Goal: Information Seeking & Learning: Learn about a topic

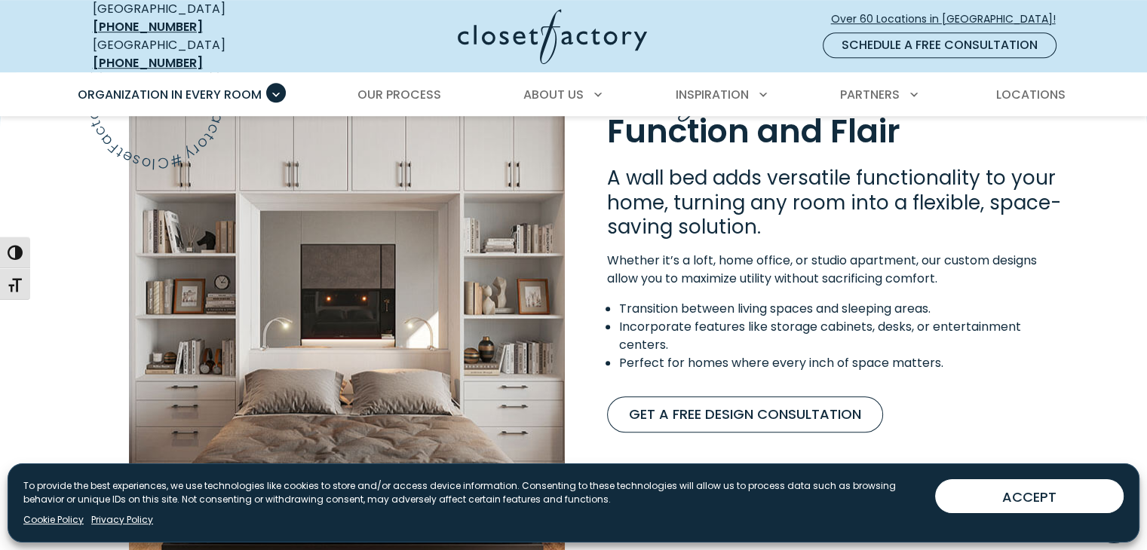
scroll to position [1205, 0]
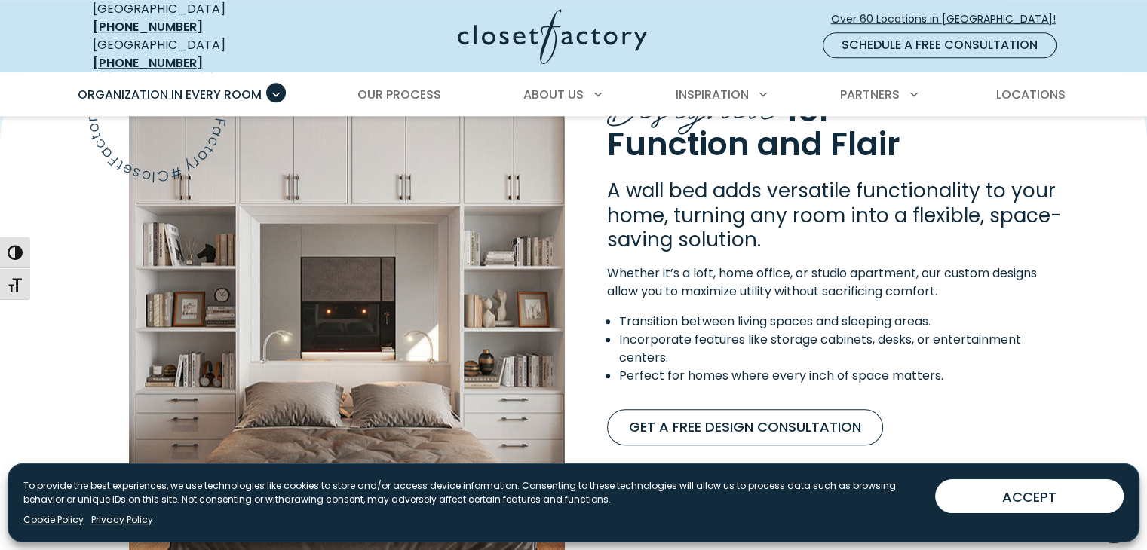
click at [479, 297] on img "Content Image" at bounding box center [347, 354] width 436 height 528
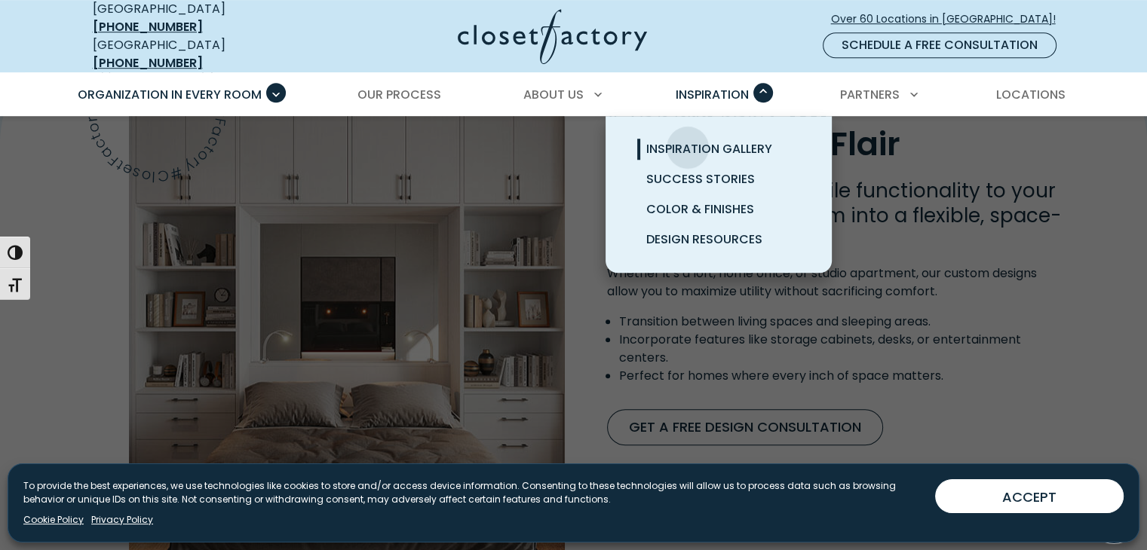
click at [688, 140] on span "Inspiration Gallery" at bounding box center [709, 148] width 126 height 17
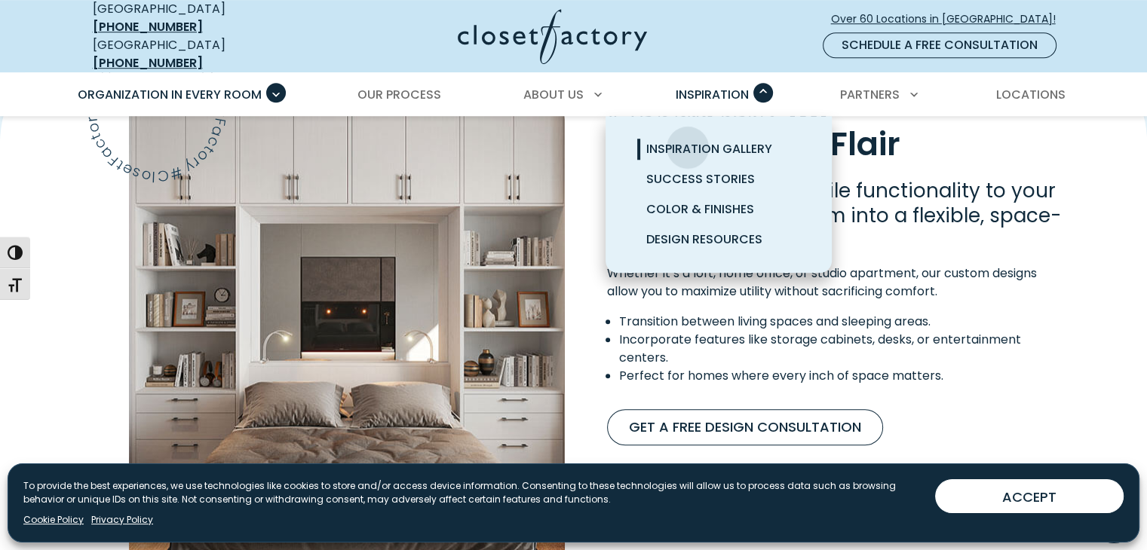
scroll to position [1205, 0]
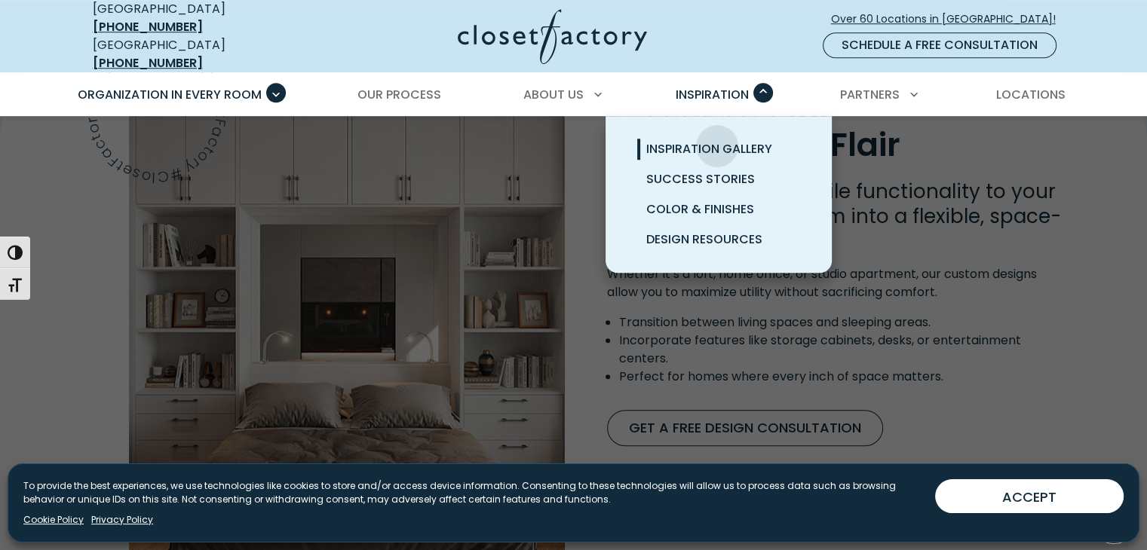
click at [717, 140] on span "Inspiration Gallery" at bounding box center [709, 148] width 126 height 17
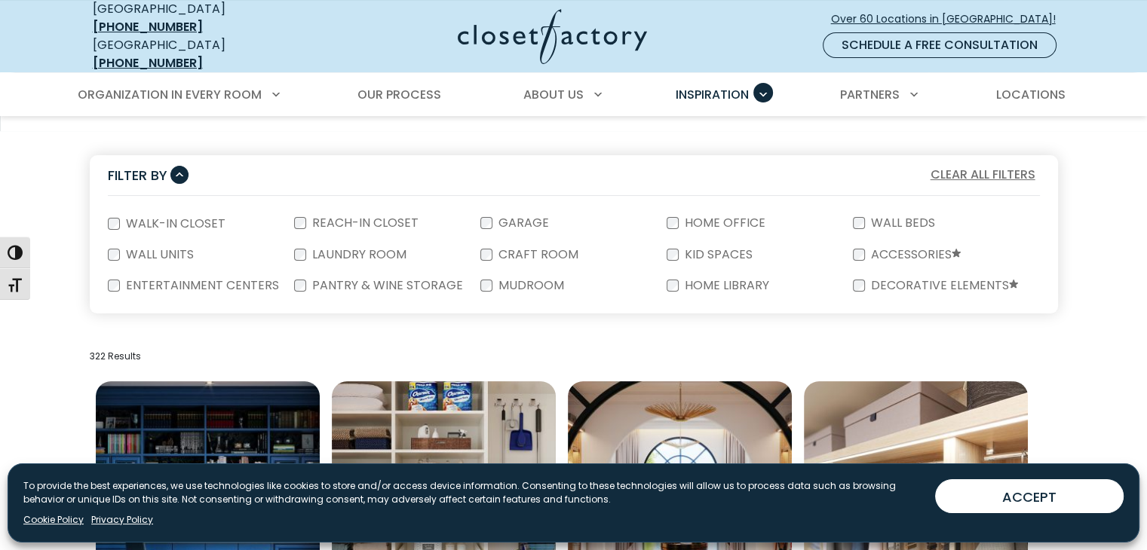
scroll to position [226, 0]
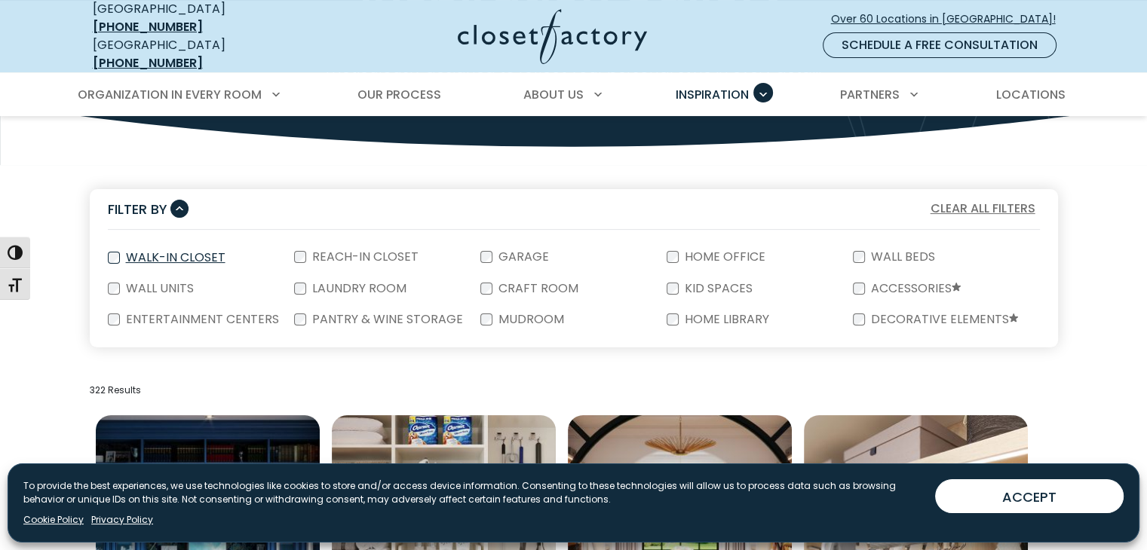
click at [191, 252] on label "Walk-In Closet" at bounding box center [174, 258] width 109 height 12
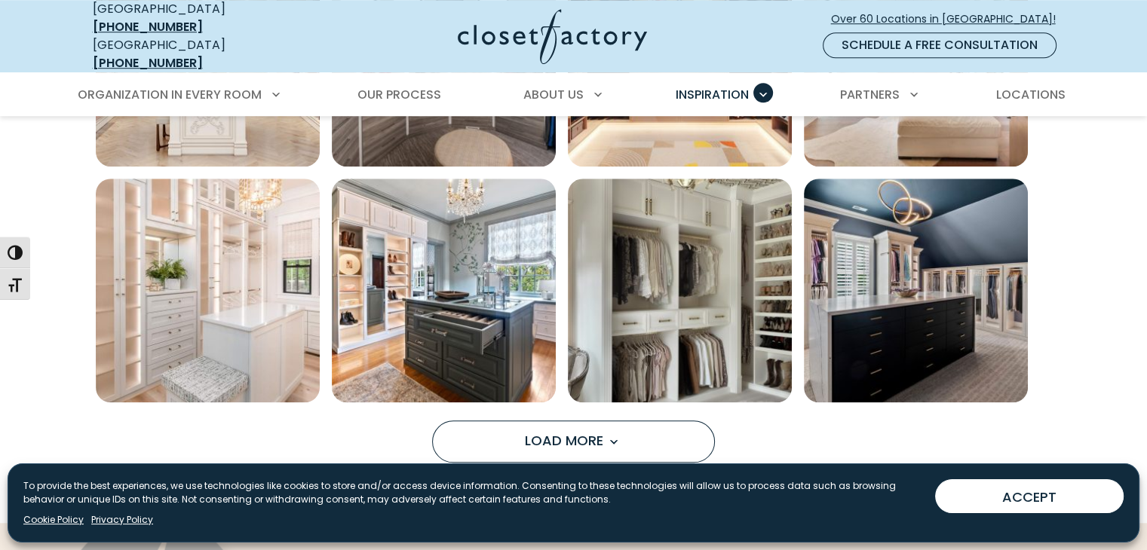
scroll to position [1206, 0]
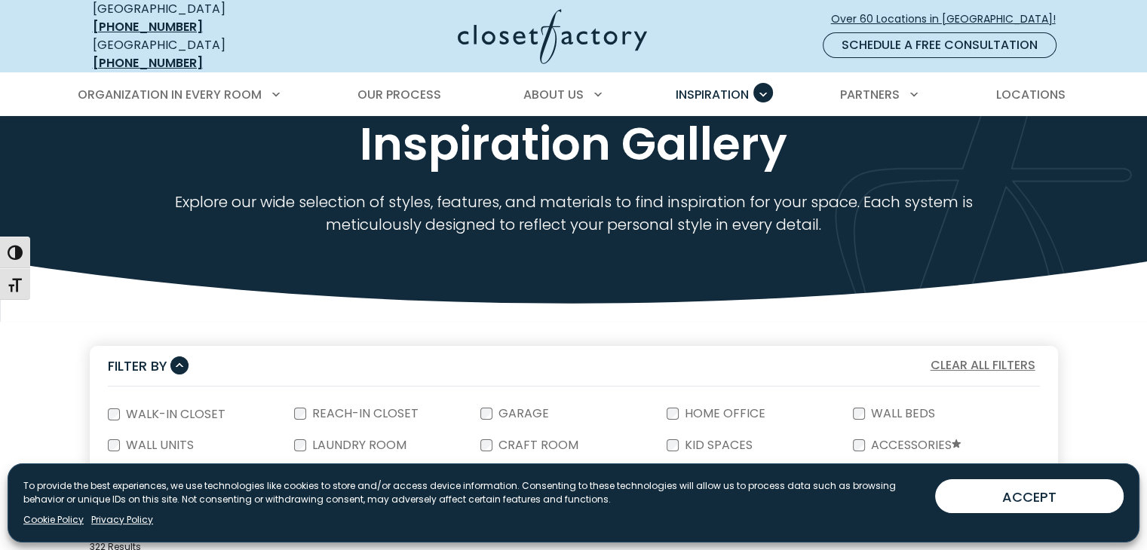
scroll to position [226, 0]
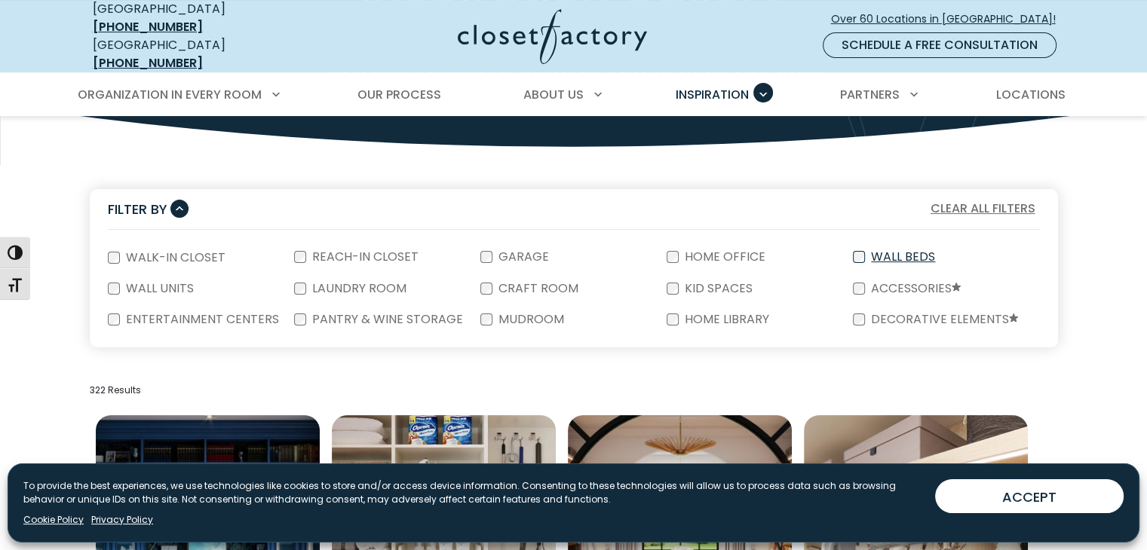
click at [873, 251] on label "Wall Beds" at bounding box center [901, 257] width 73 height 12
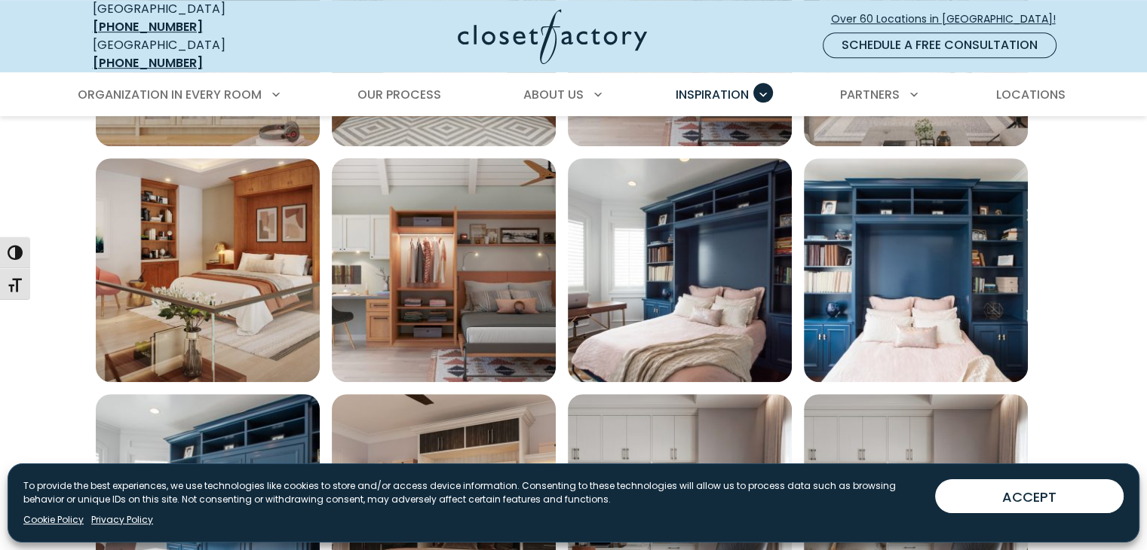
scroll to position [1055, 0]
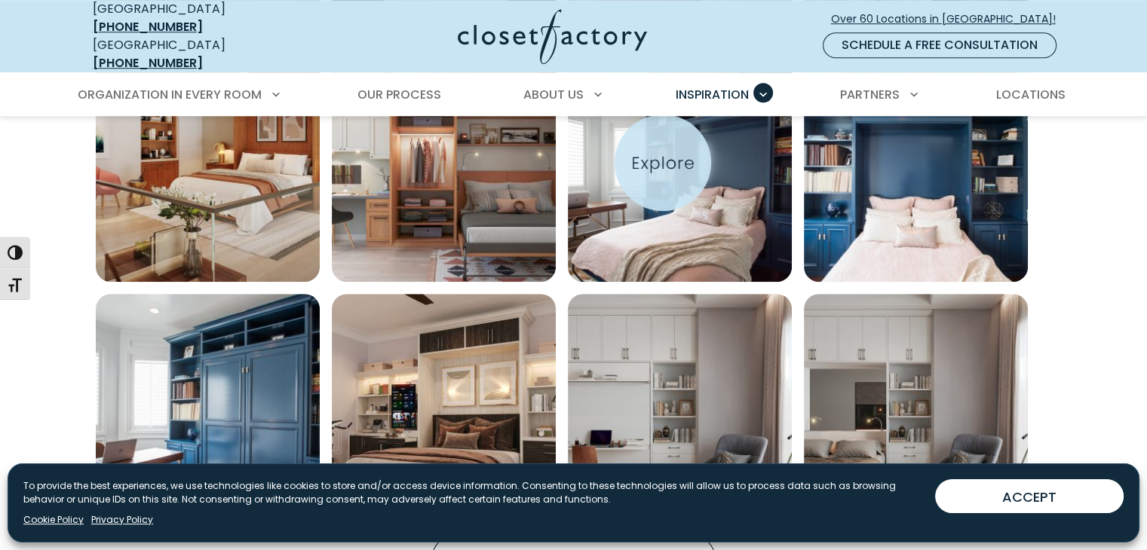
click at [663, 163] on img "Open inspiration gallery to preview enlarged image" at bounding box center [680, 170] width 224 height 224
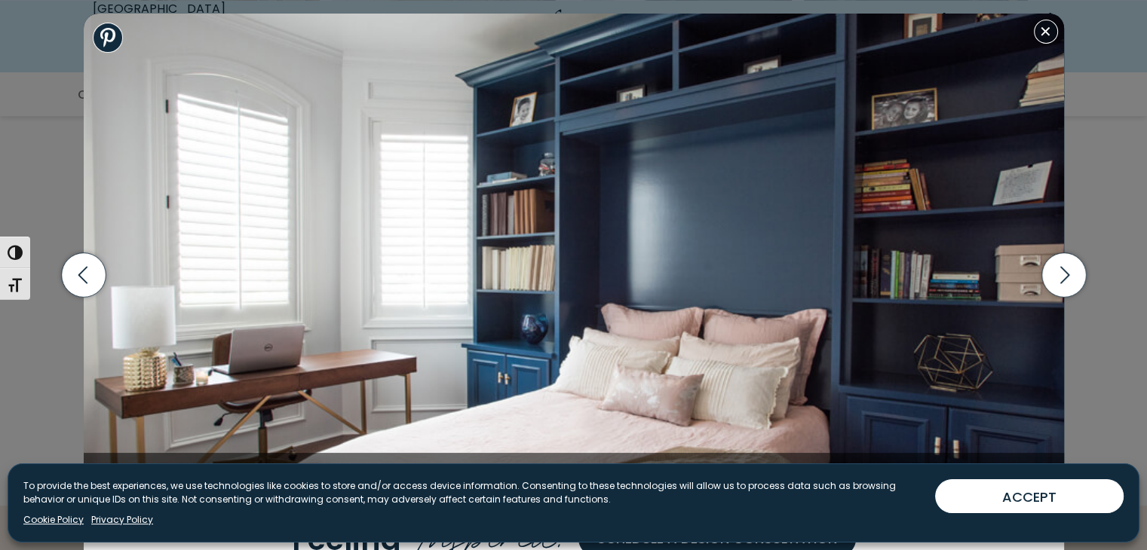
scroll to position [1206, 0]
click at [1052, 277] on icon "button" at bounding box center [1063, 275] width 44 height 44
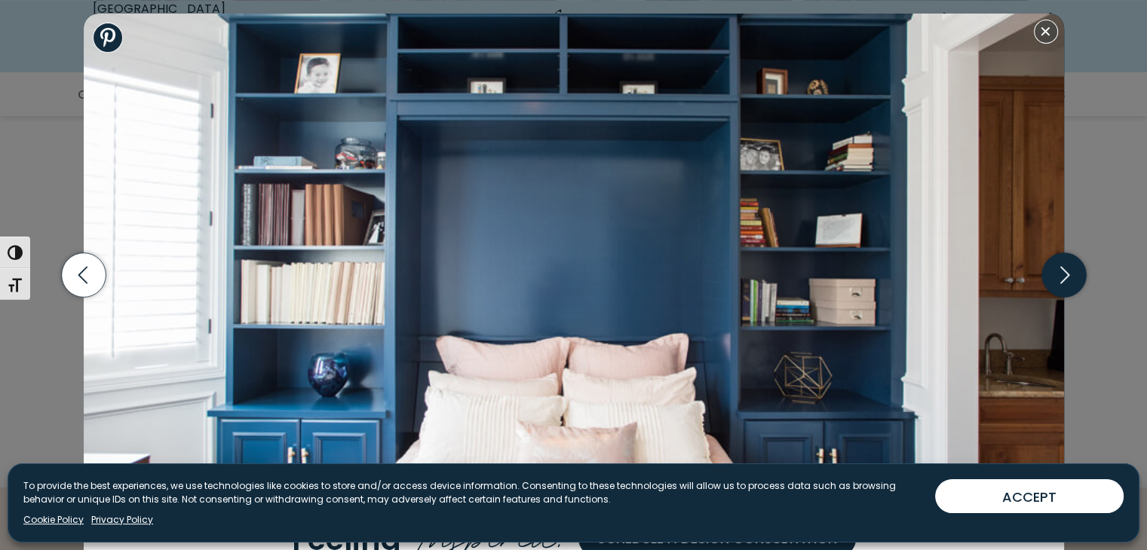
click at [1052, 277] on icon "button" at bounding box center [1063, 275] width 44 height 44
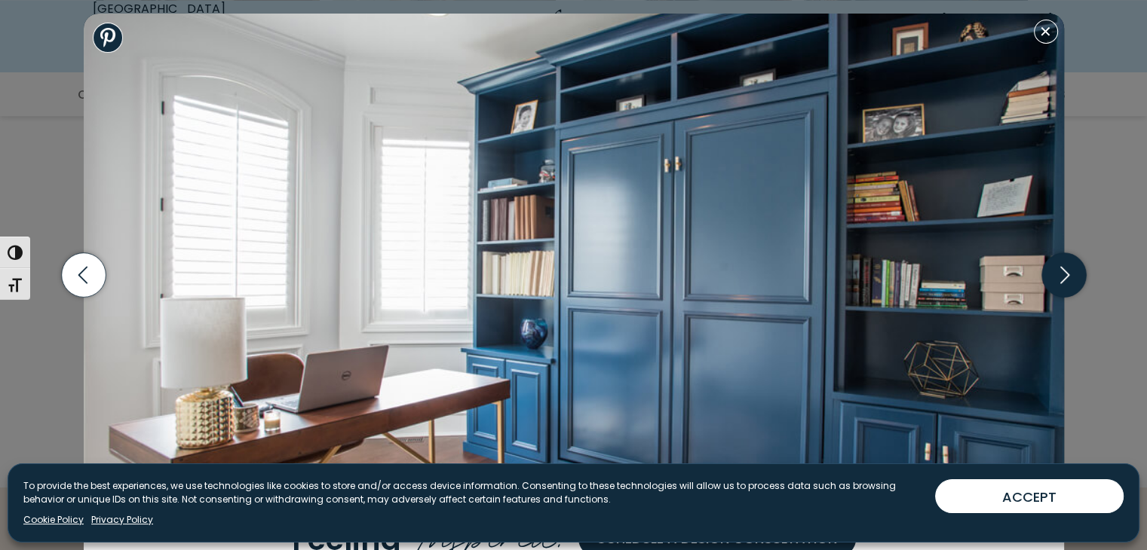
click at [1052, 277] on icon "button" at bounding box center [1063, 275] width 44 height 44
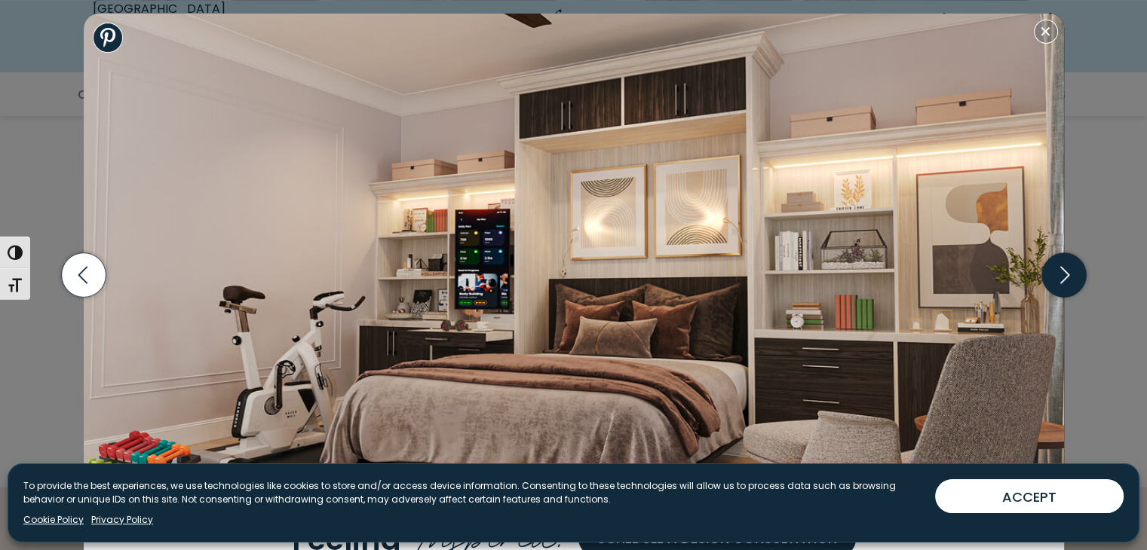
click at [1052, 277] on icon "button" at bounding box center [1063, 275] width 44 height 44
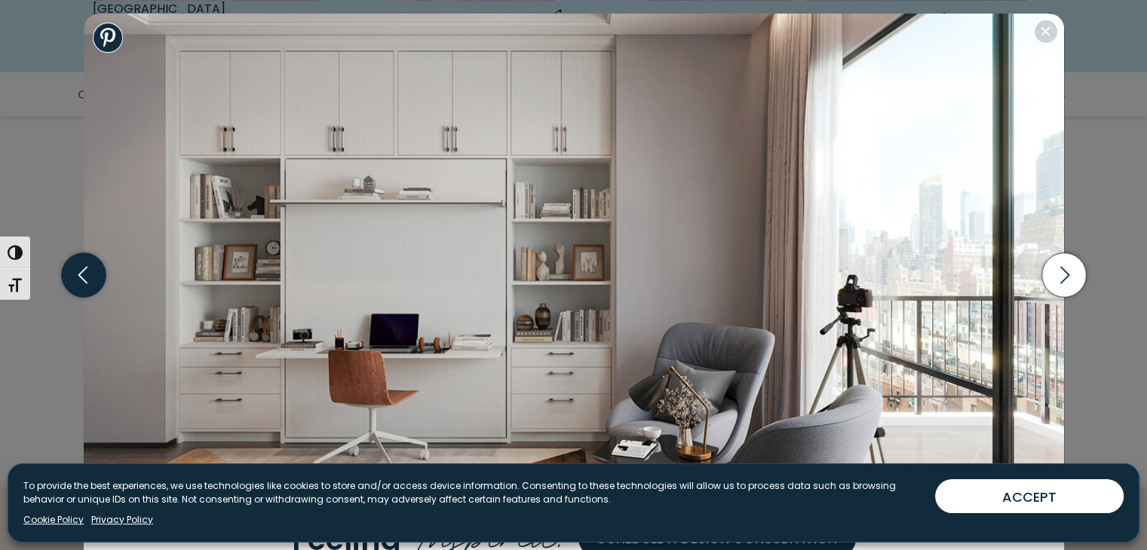
click at [75, 275] on icon "button" at bounding box center [83, 275] width 44 height 44
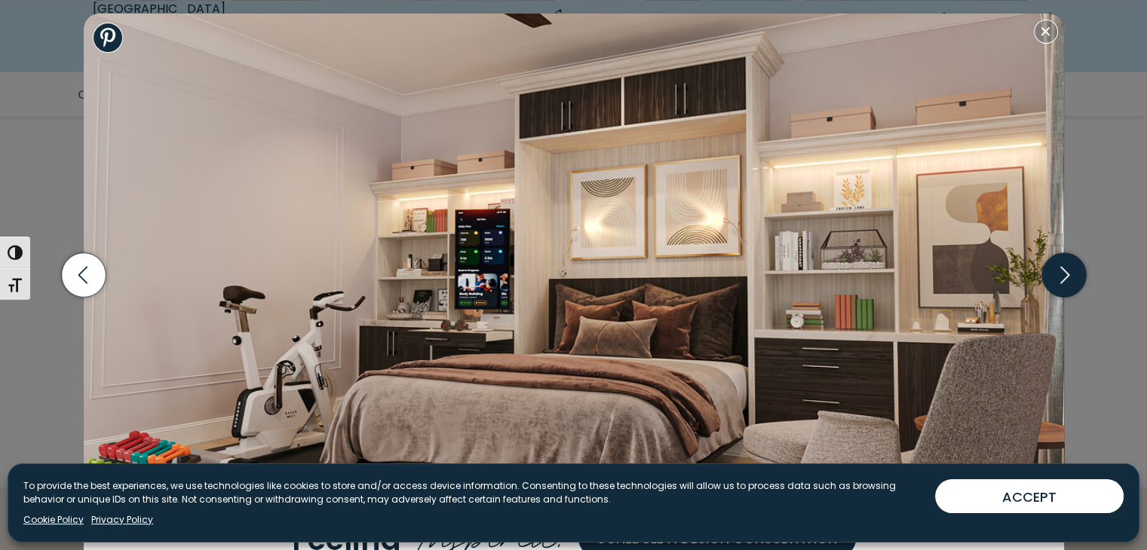
click at [1052, 275] on icon "button" at bounding box center [1063, 275] width 44 height 44
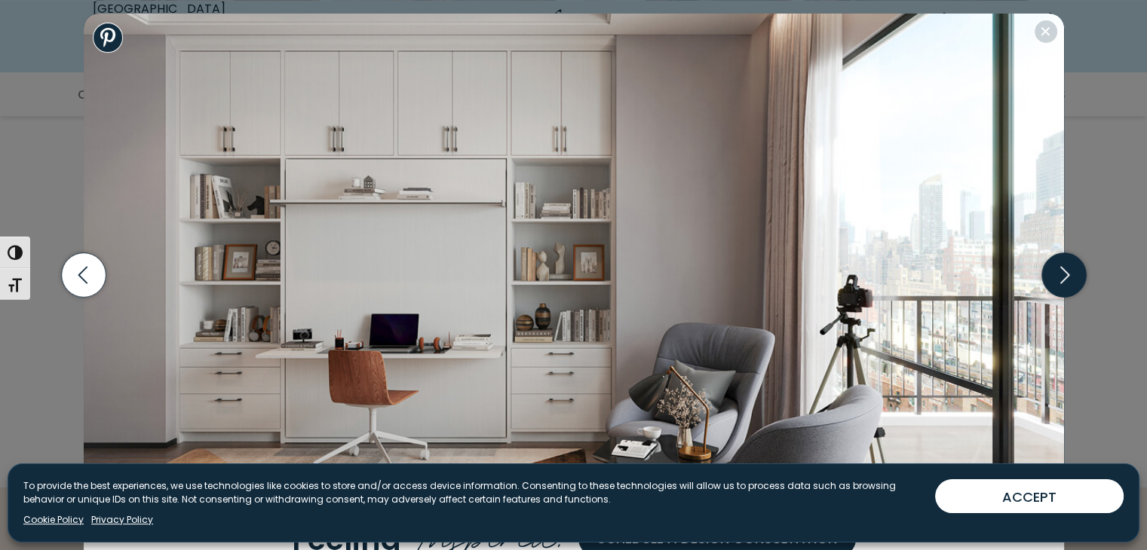
click at [1052, 275] on icon "button" at bounding box center [1063, 275] width 44 height 44
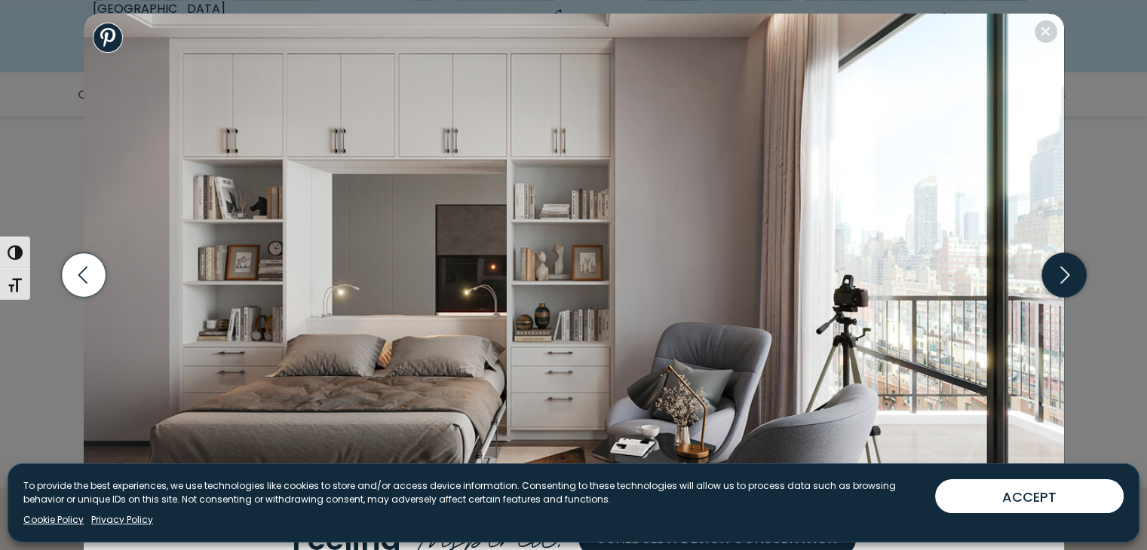
click at [1052, 275] on icon "button" at bounding box center [1063, 275] width 44 height 44
